Goal: Task Accomplishment & Management: Manage account settings

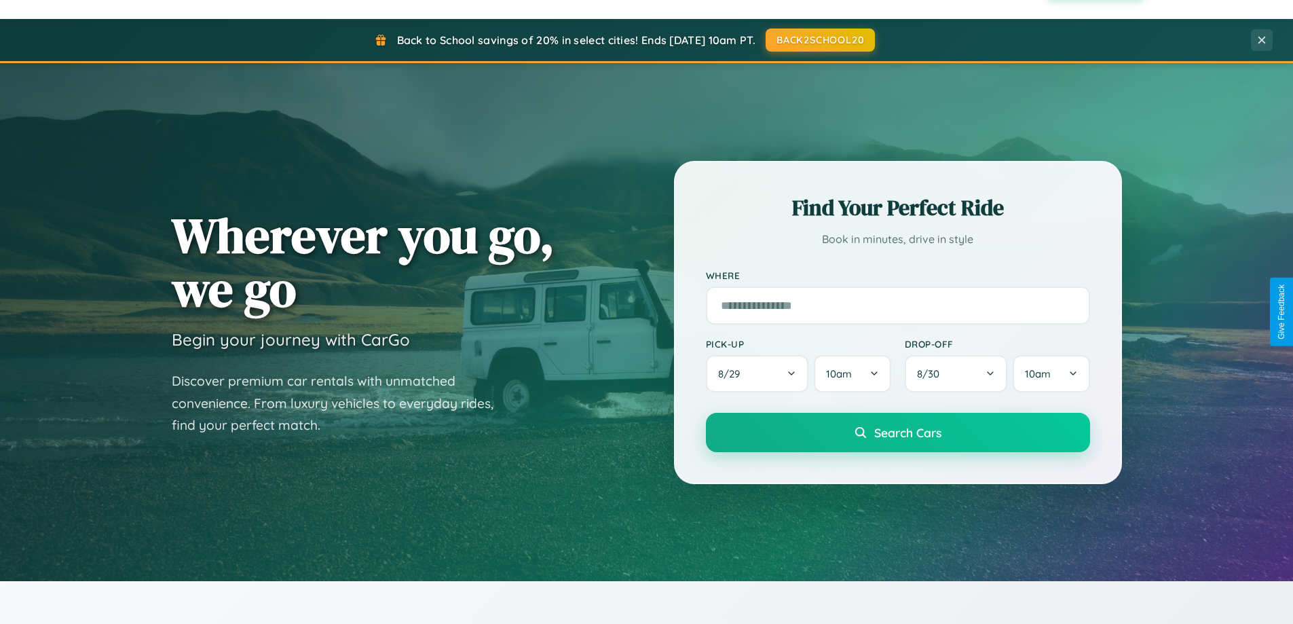
scroll to position [2611, 0]
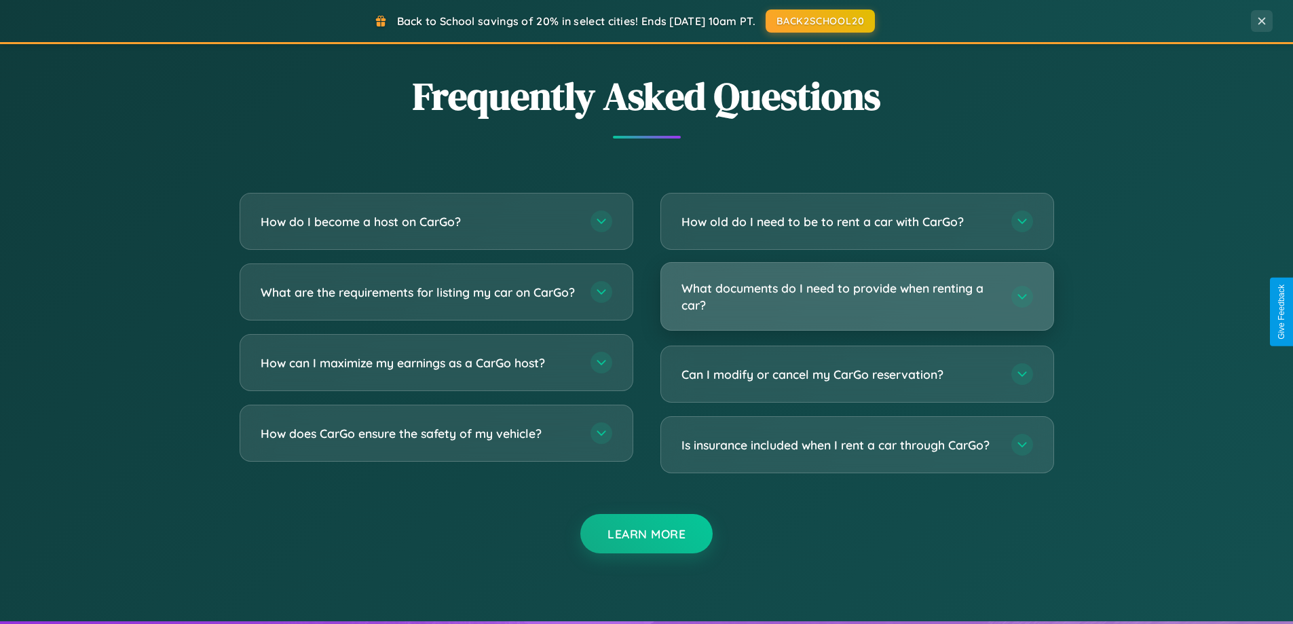
click at [856, 296] on h3 "What documents do I need to provide when renting a car?" at bounding box center [839, 296] width 316 height 33
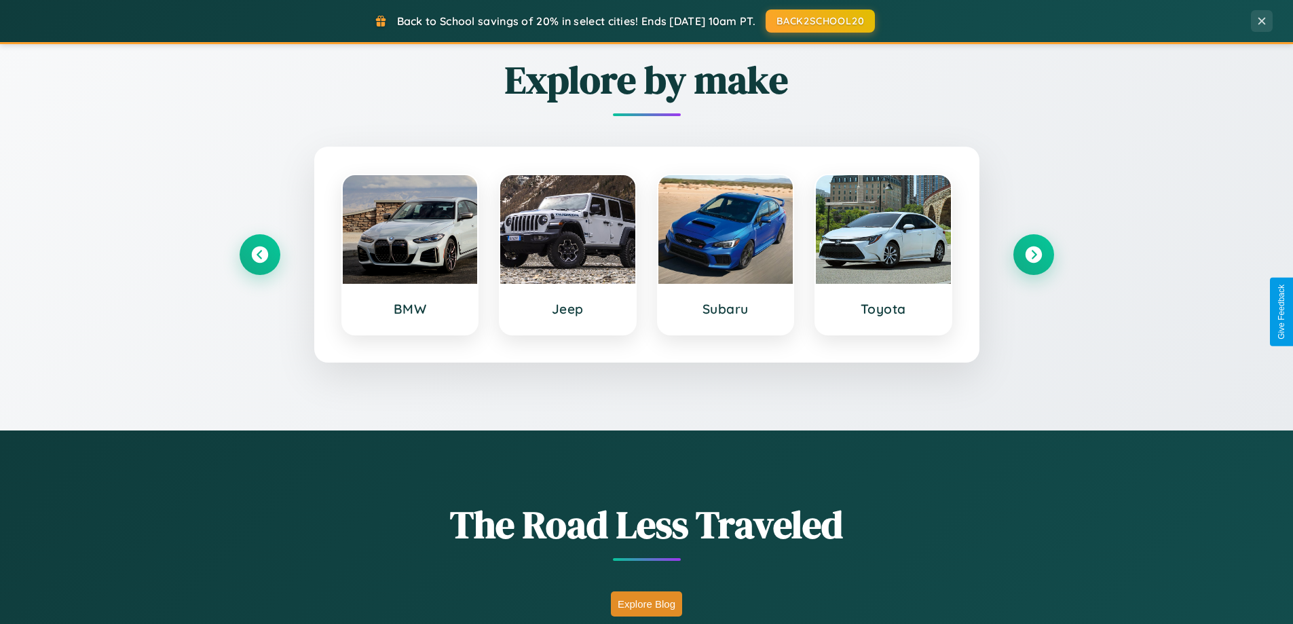
scroll to position [585, 0]
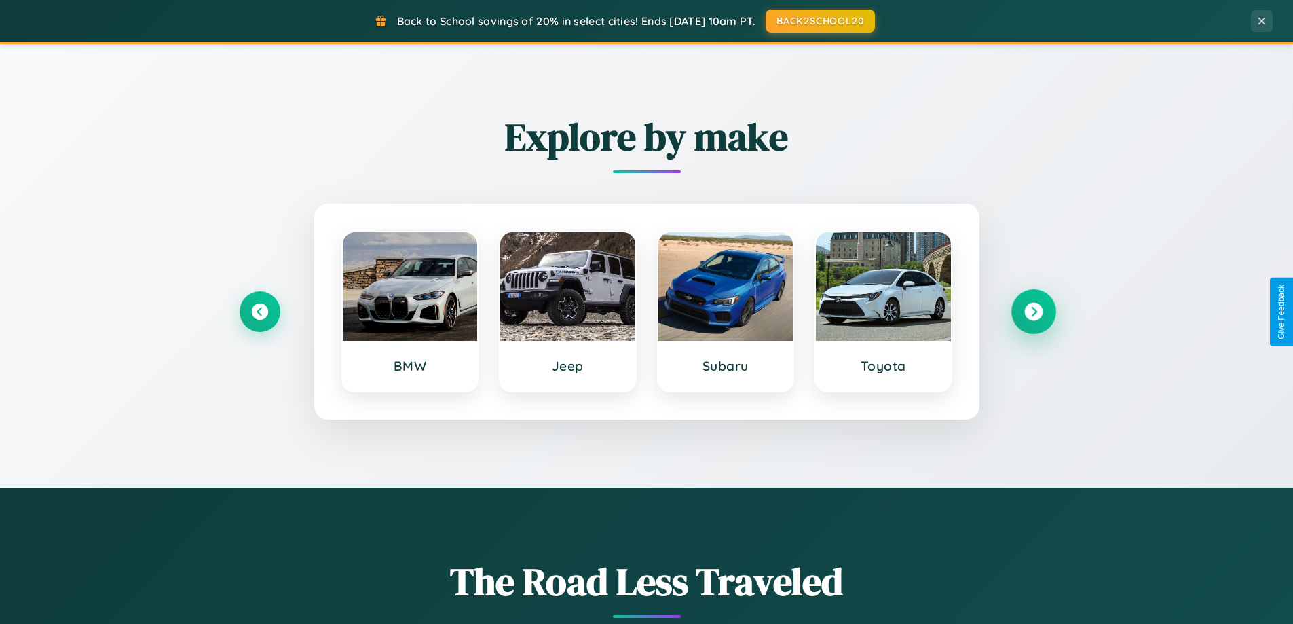
click at [1033, 311] on icon at bounding box center [1033, 312] width 18 height 18
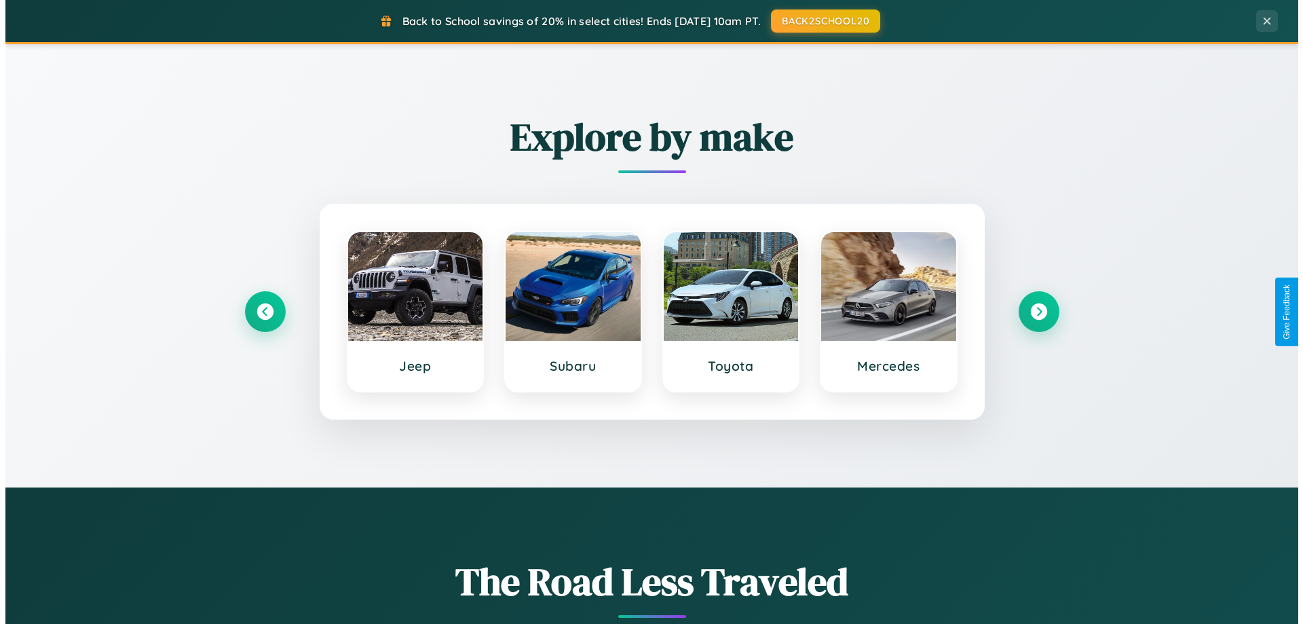
scroll to position [0, 0]
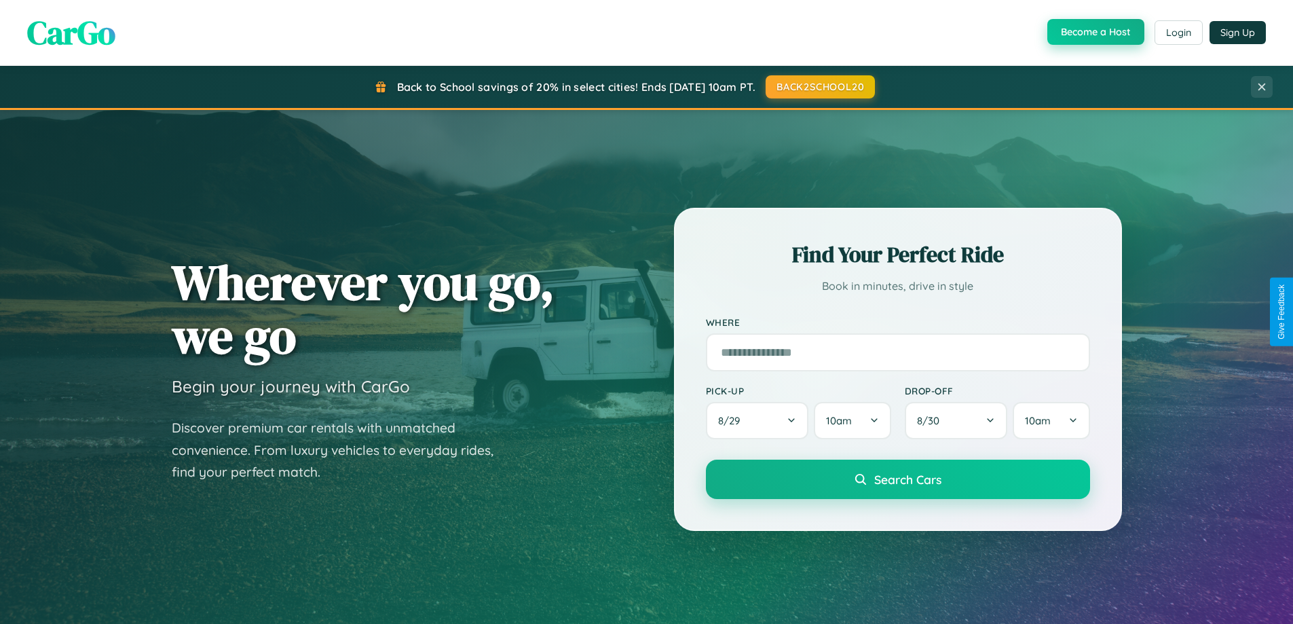
click at [1094, 33] on button "Become a Host" at bounding box center [1095, 32] width 97 height 26
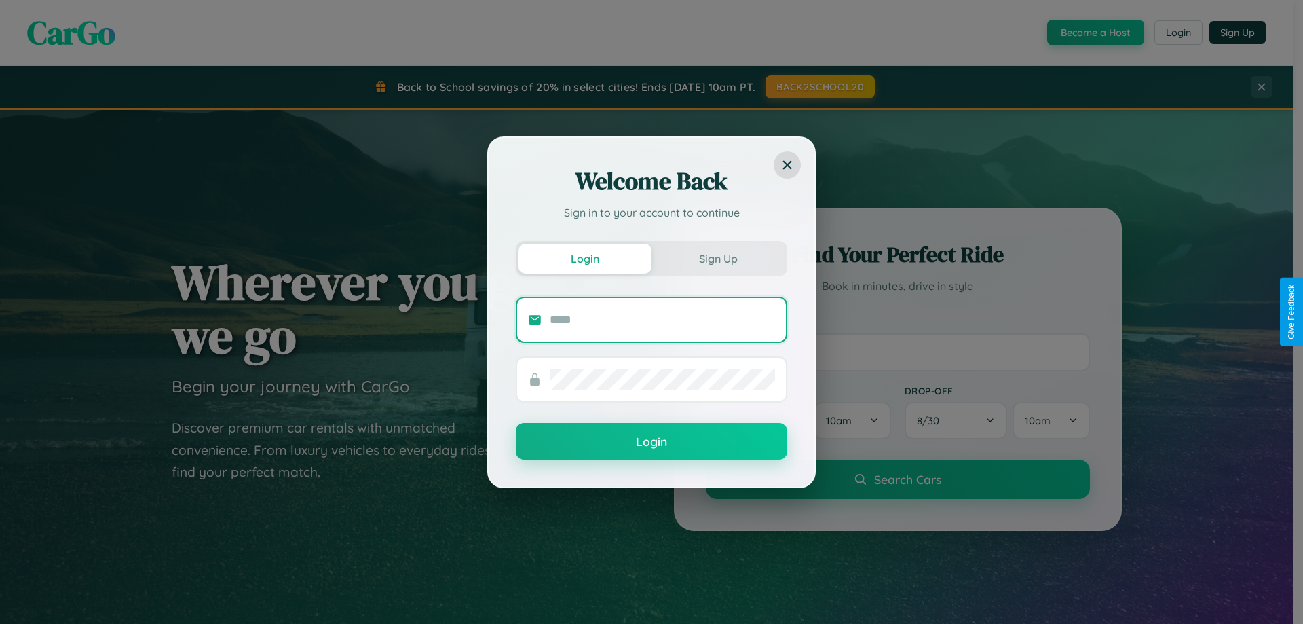
click at [662, 319] on input "text" at bounding box center [662, 320] width 225 height 22
type input "**********"
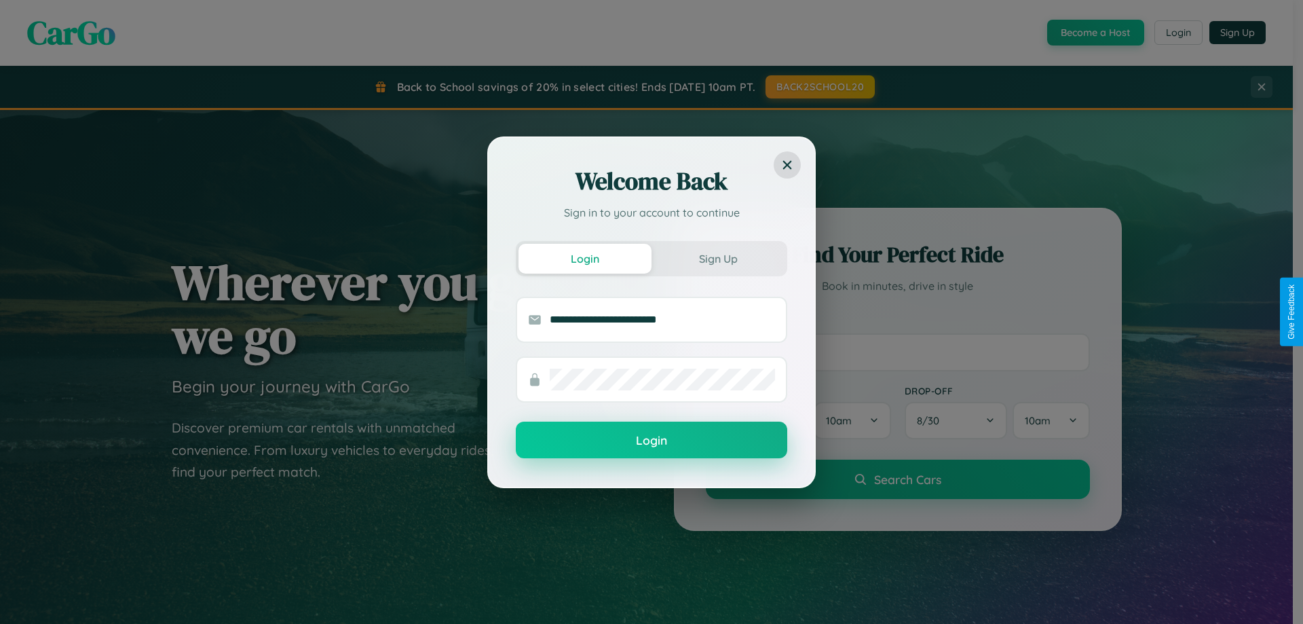
click at [651, 440] on button "Login" at bounding box center [651, 439] width 271 height 37
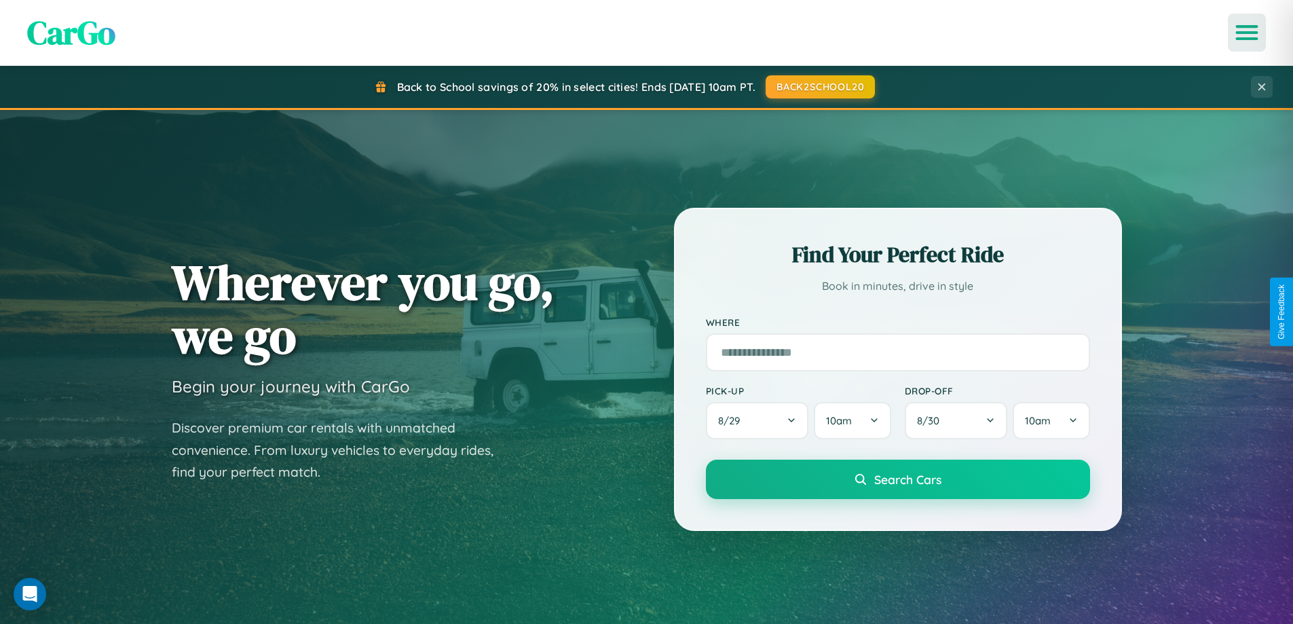
click at [1247, 33] on icon "Open menu" at bounding box center [1247, 32] width 20 height 12
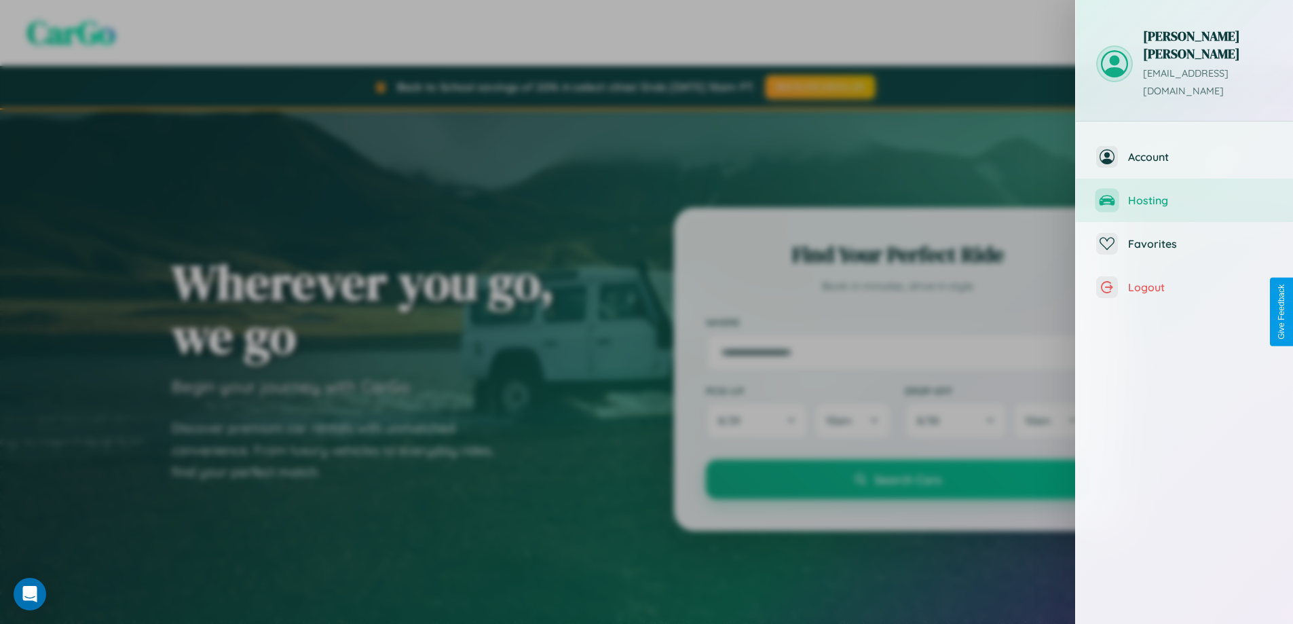
click at [1184, 193] on span "Hosting" at bounding box center [1200, 200] width 145 height 14
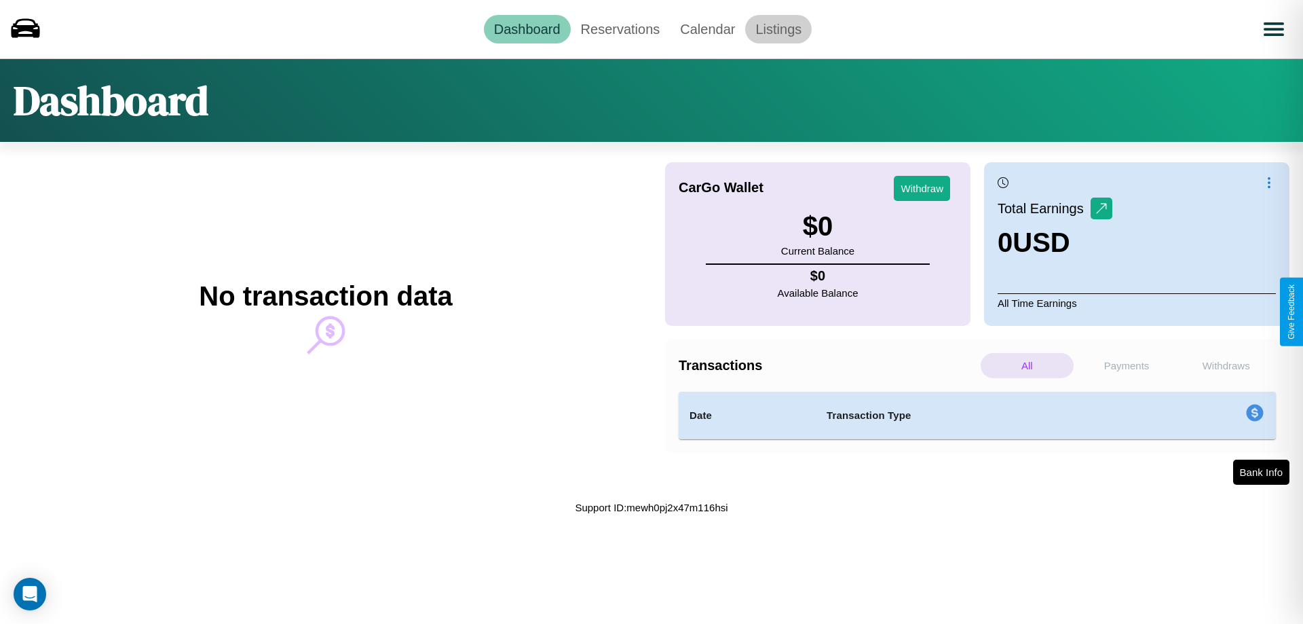
click at [778, 29] on link "Listings" at bounding box center [778, 29] width 67 height 29
